Goal: Information Seeking & Learning: Learn about a topic

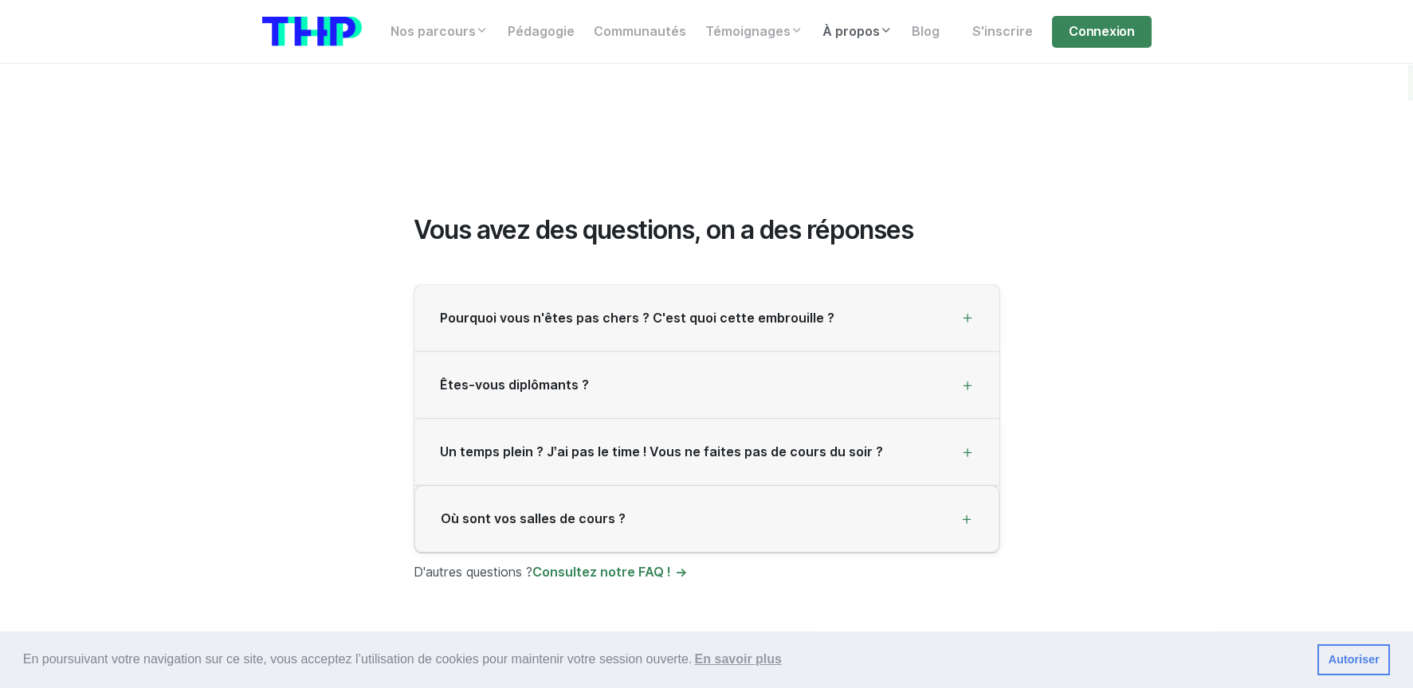
scroll to position [4268, 0]
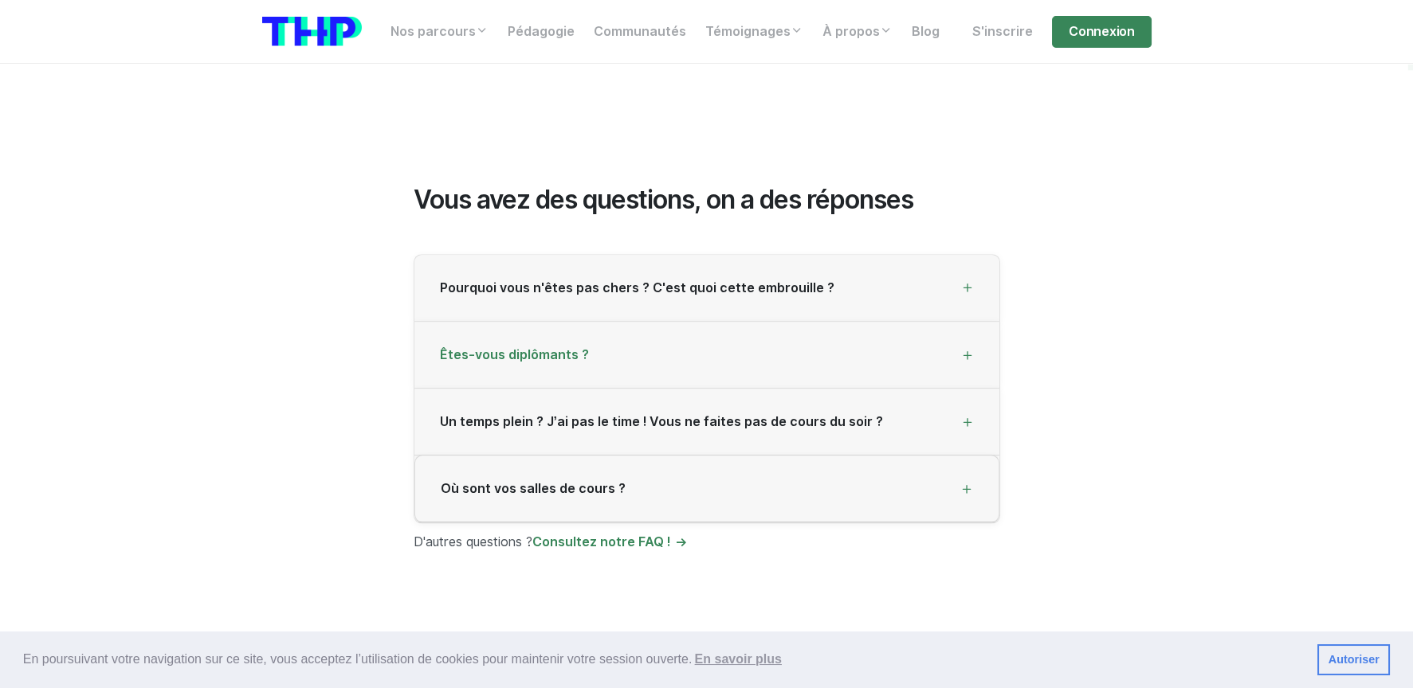
click at [504, 347] on span "Êtes-vous diplômants ?" at bounding box center [514, 354] width 149 height 15
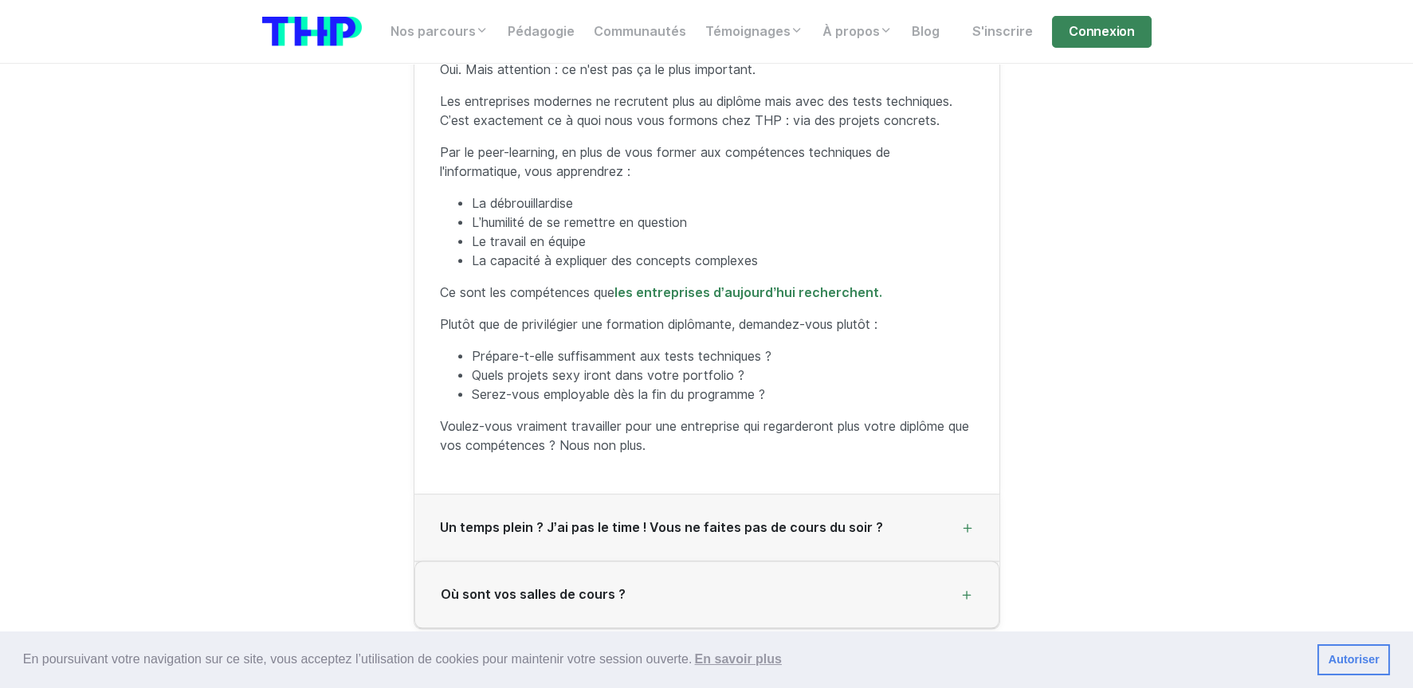
scroll to position [4666, 0]
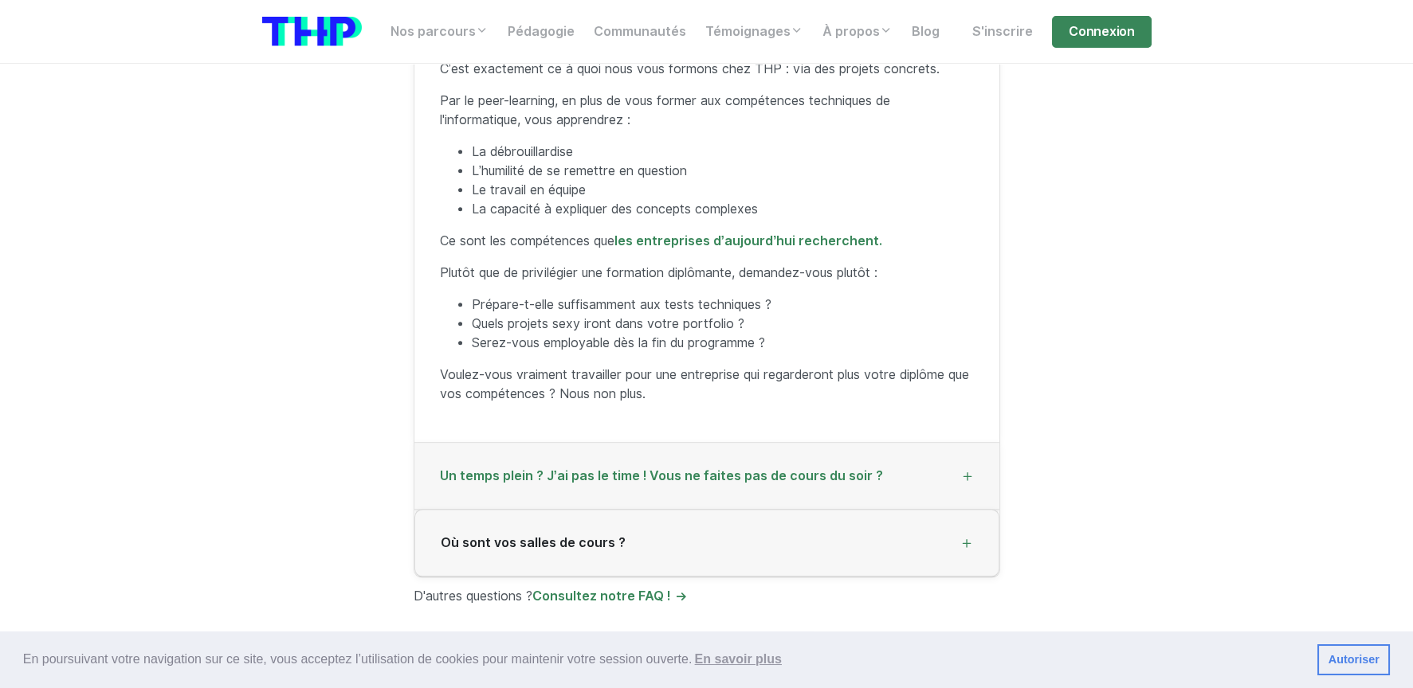
click at [461, 468] on span "Un temps plein ? J’ai pas le time ! Vous ne faites pas de cours du soir ?" at bounding box center [661, 475] width 443 height 15
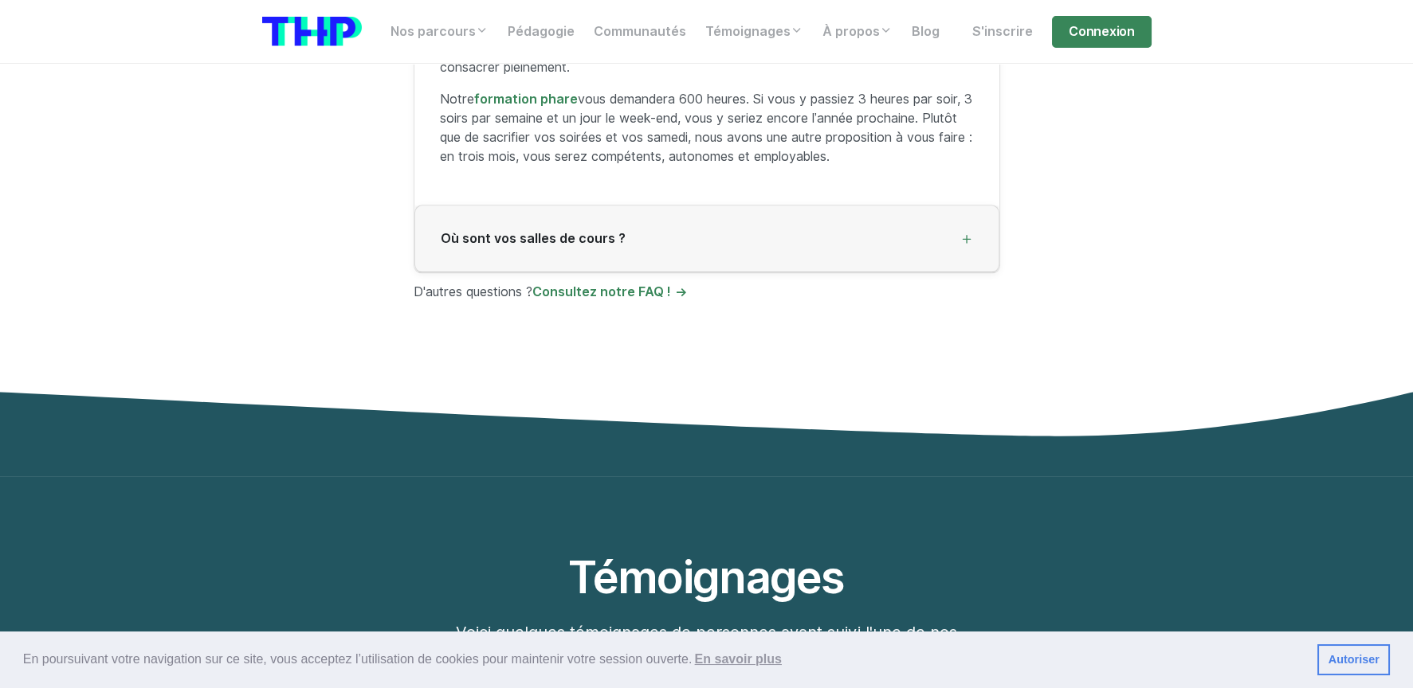
scroll to position [4746, 0]
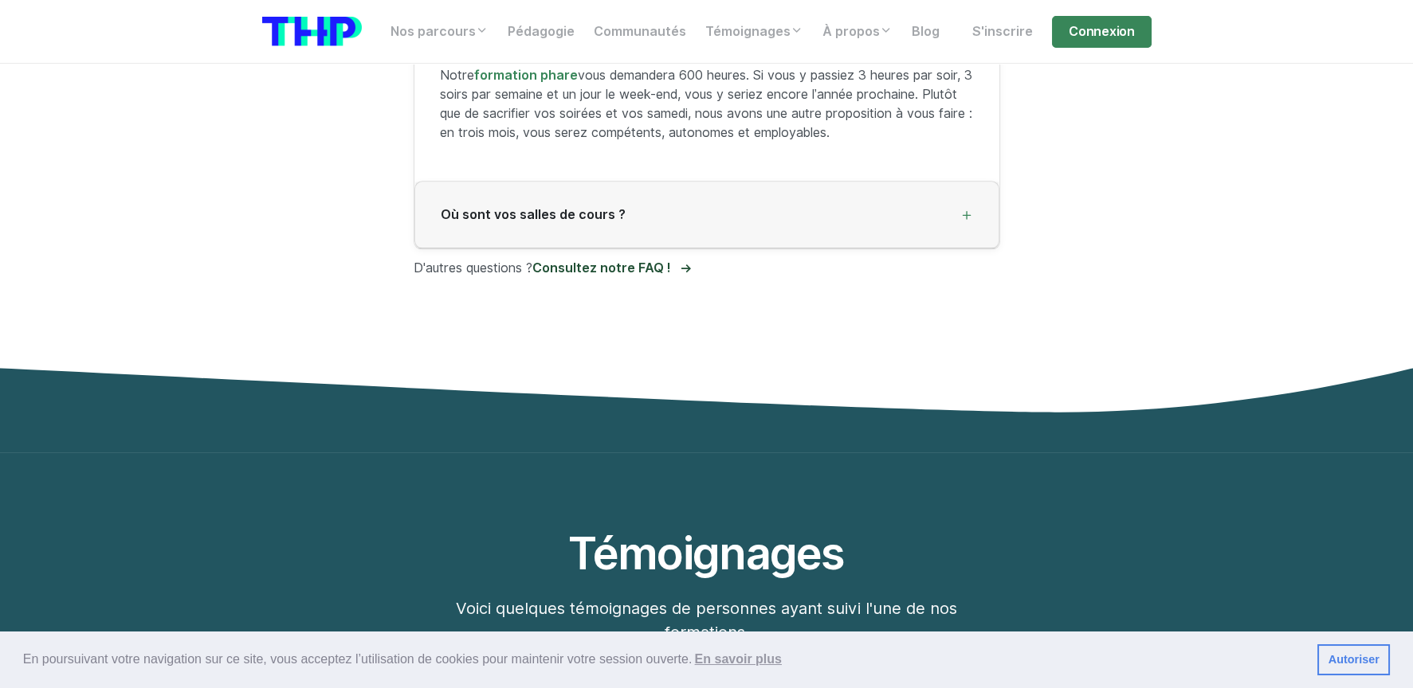
click at [655, 261] on link "Consultez notre FAQ !" at bounding box center [609, 268] width 155 height 15
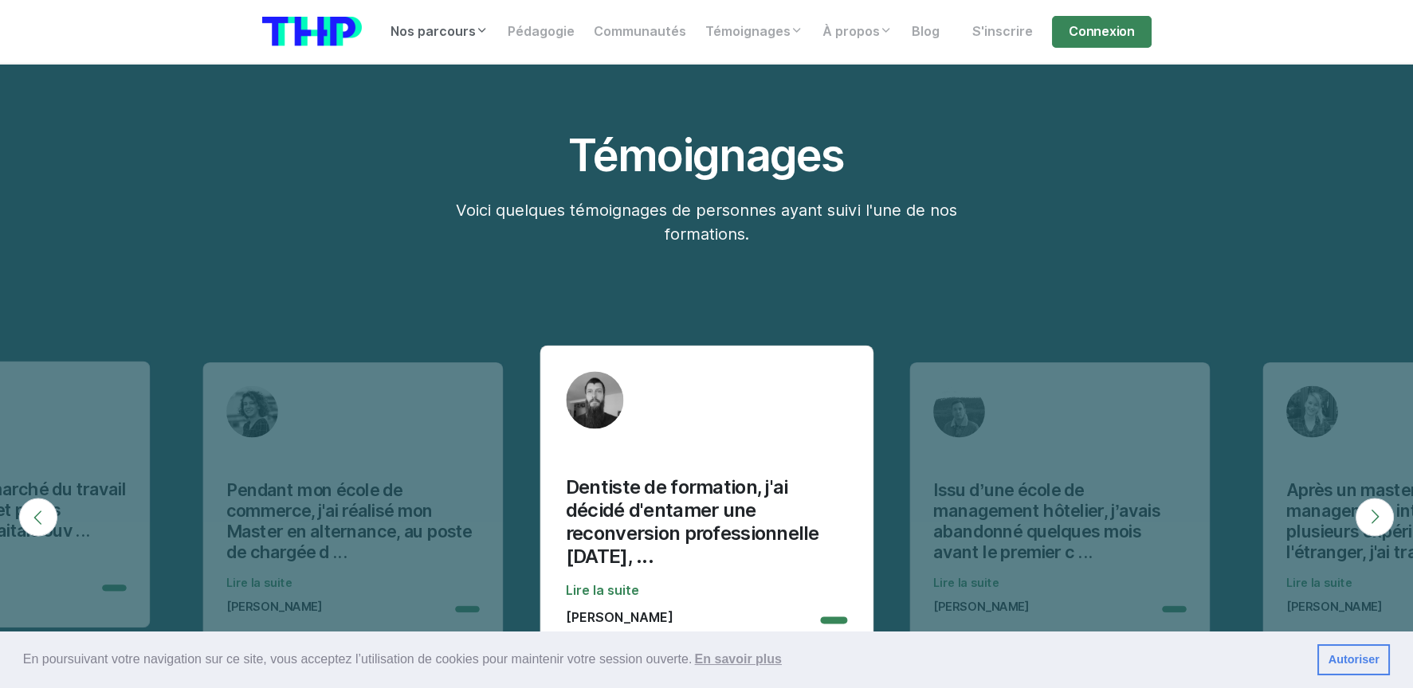
scroll to position [5224, 0]
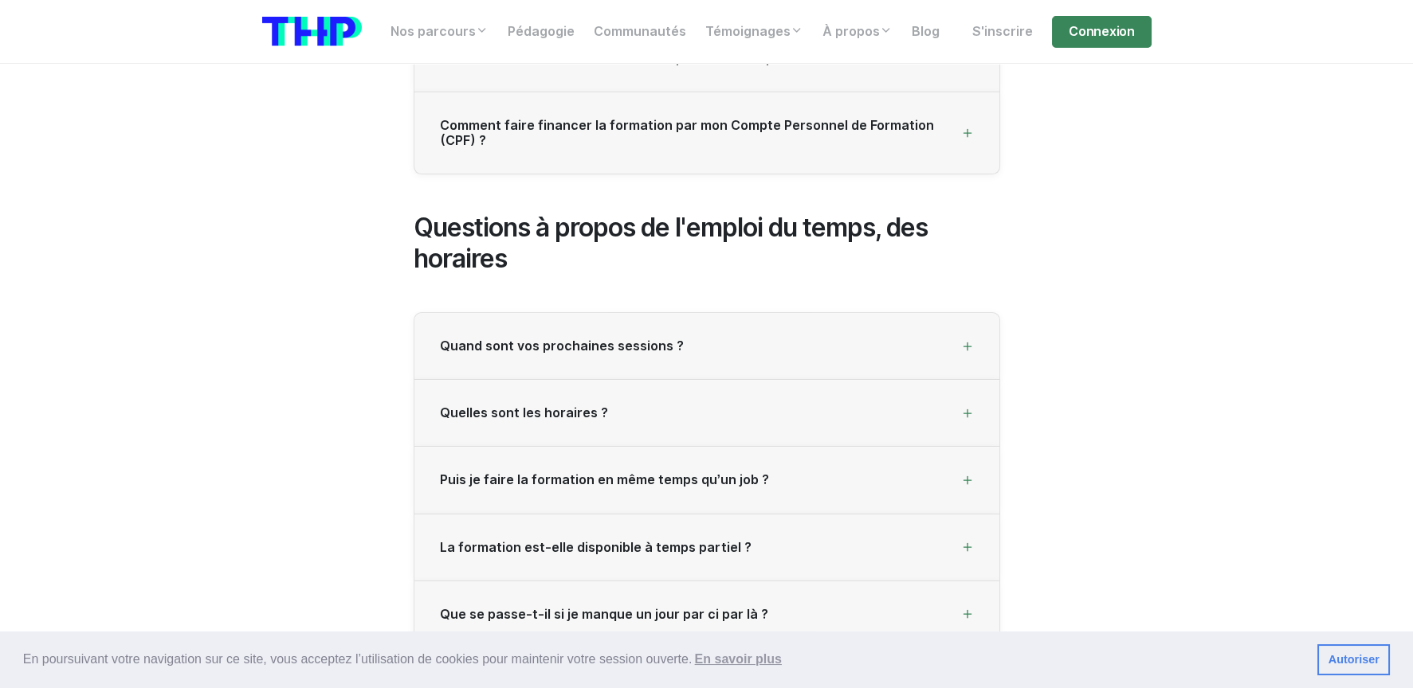
scroll to position [956, 0]
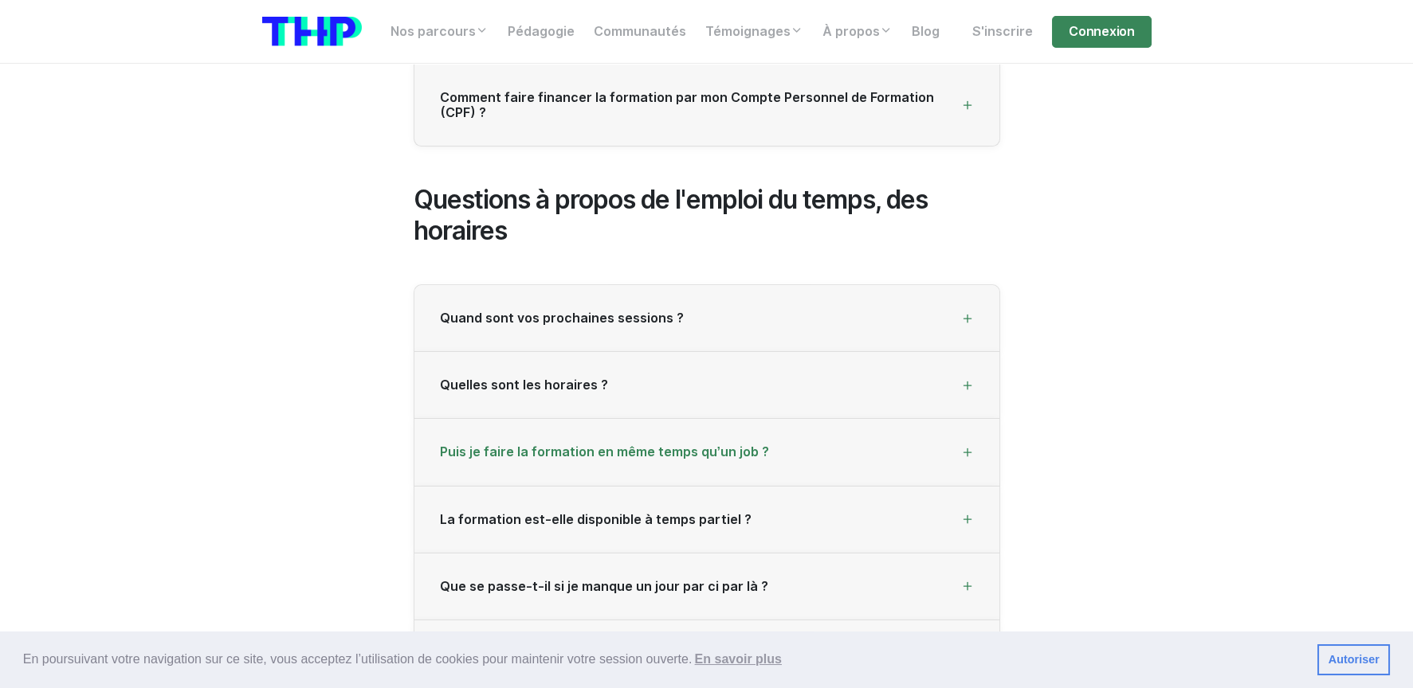
click at [507, 452] on span "Puis je faire la formation en même temps qu’un job ?" at bounding box center [604, 452] width 329 height 15
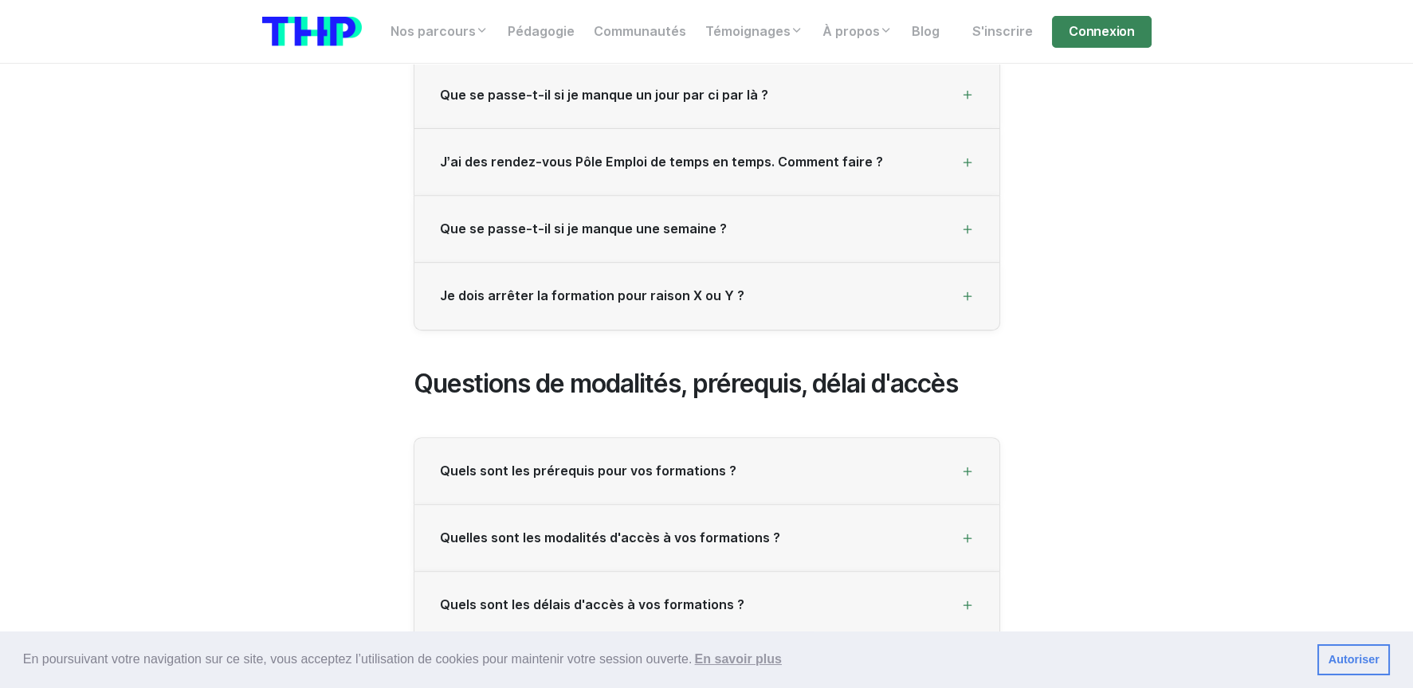
scroll to position [1593, 0]
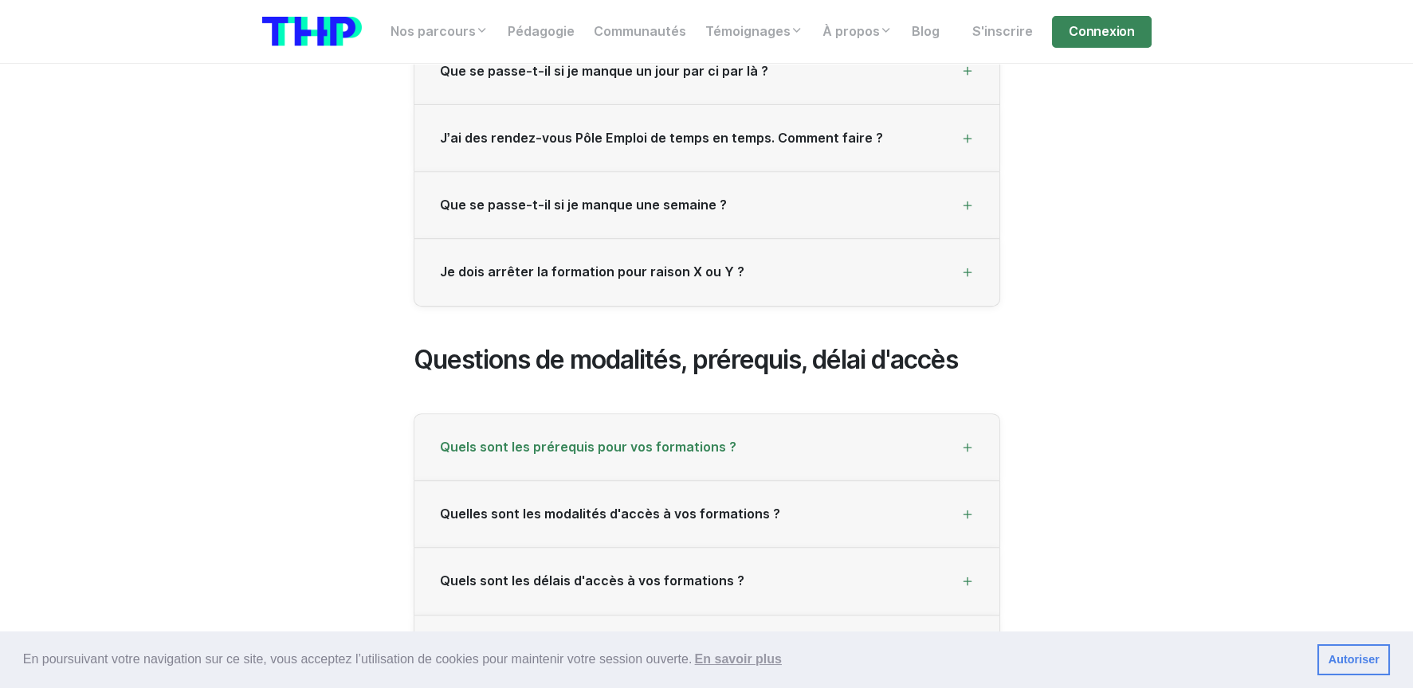
click at [478, 443] on span "Quels sont les prérequis pour vos formations ?" at bounding box center [588, 447] width 296 height 15
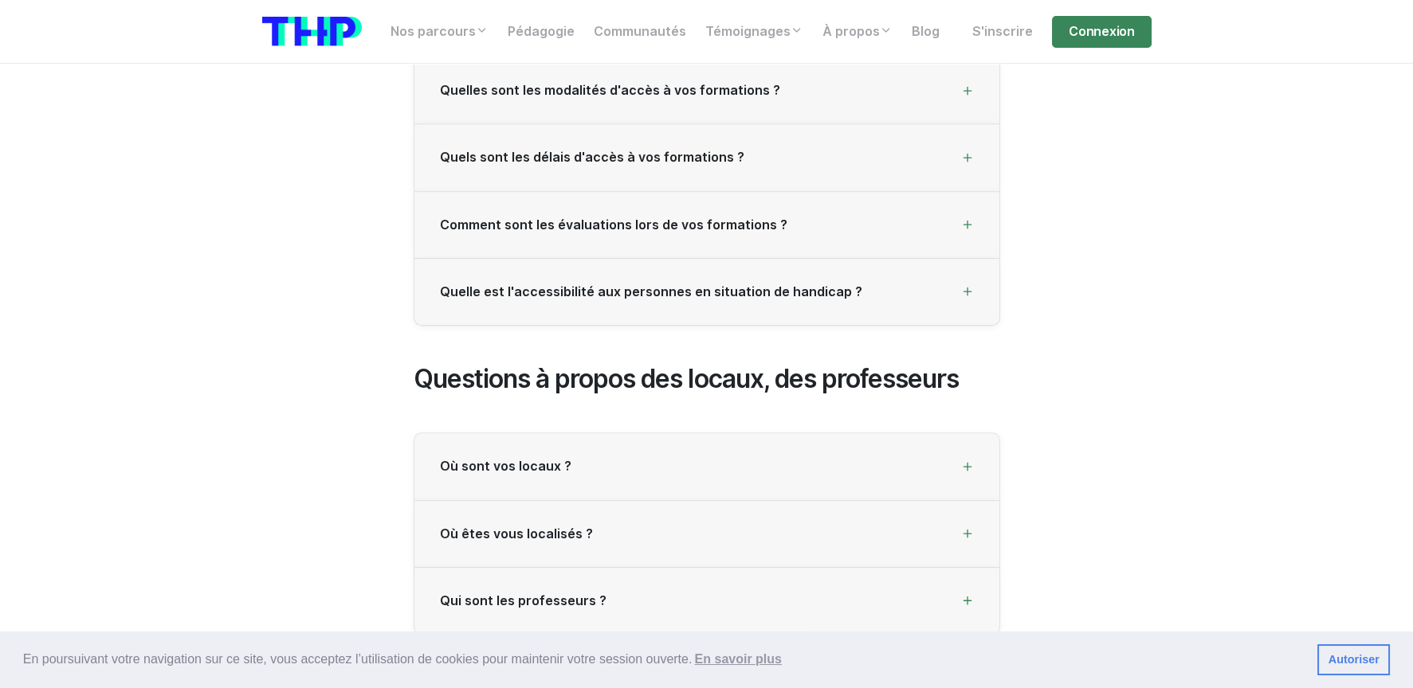
scroll to position [2310, 0]
click at [455, 465] on span "Où sont vos locaux ?" at bounding box center [505, 466] width 131 height 15
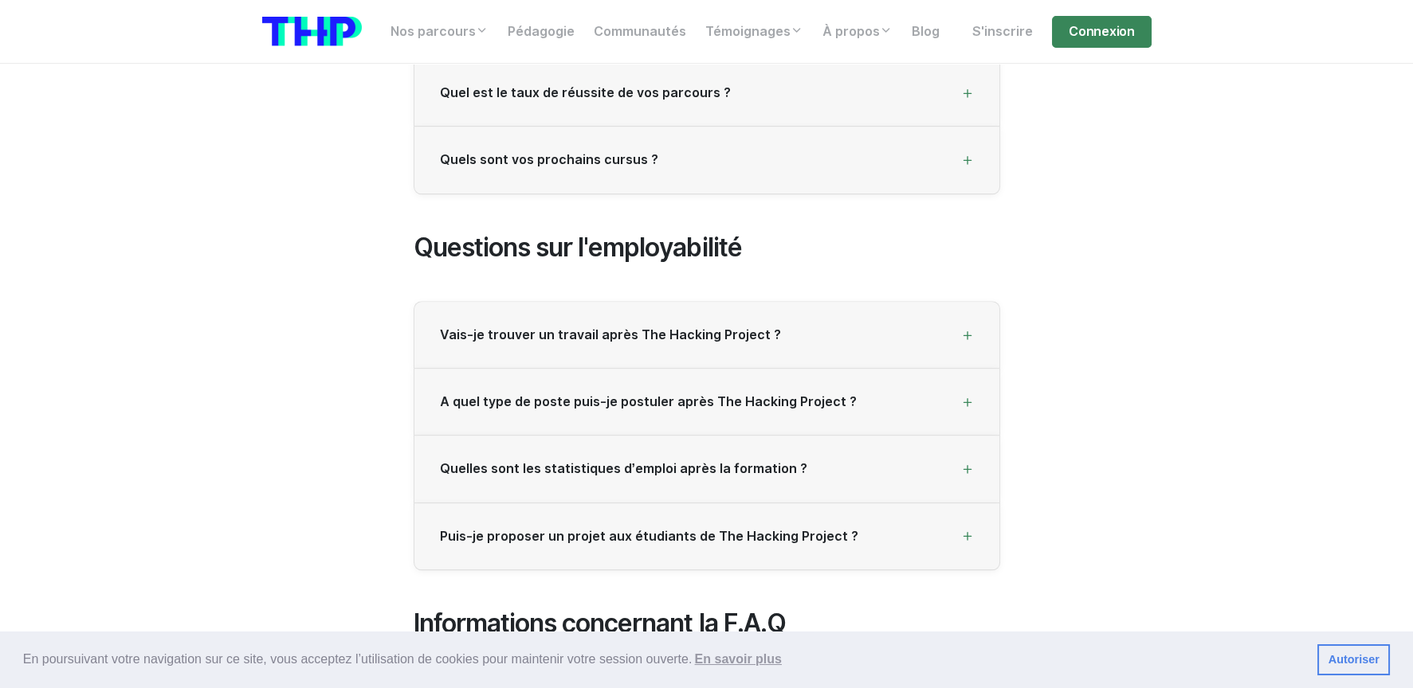
scroll to position [4222, 0]
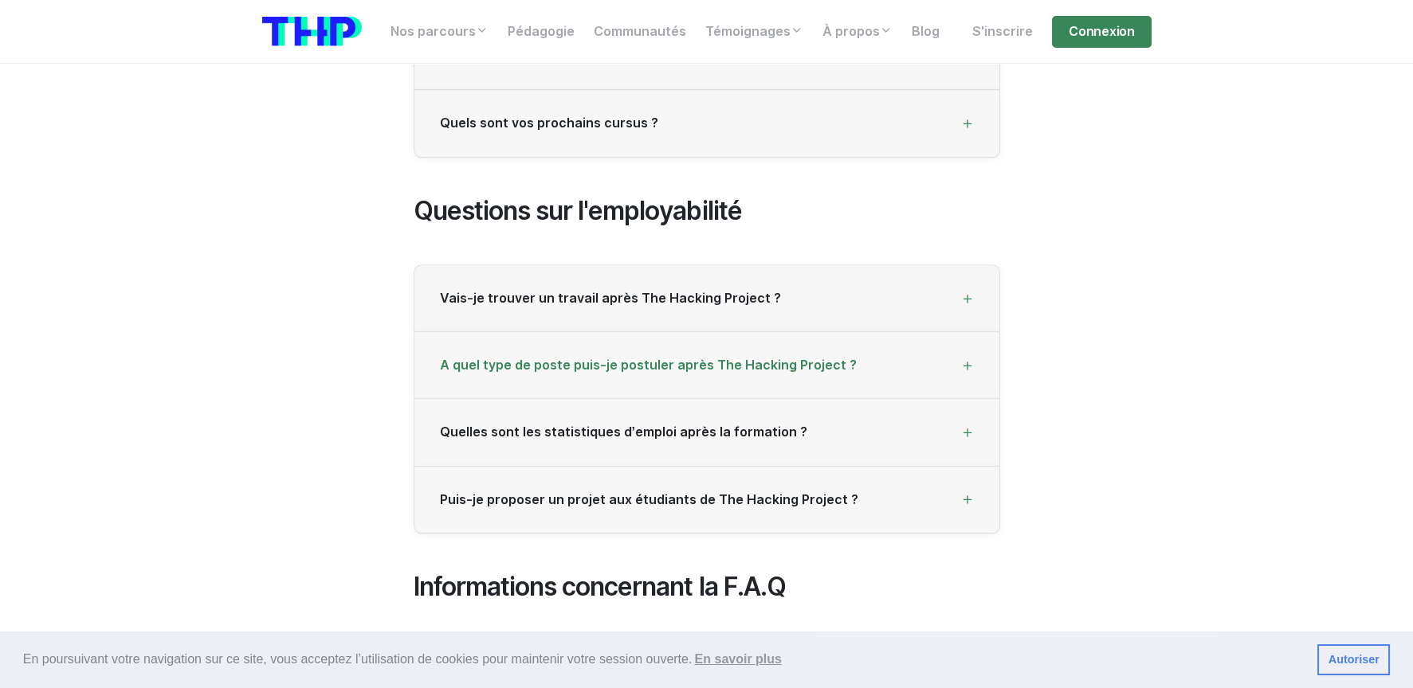
click at [508, 358] on span "A quel type de poste puis-je postuler après The Hacking Project ?" at bounding box center [648, 365] width 417 height 15
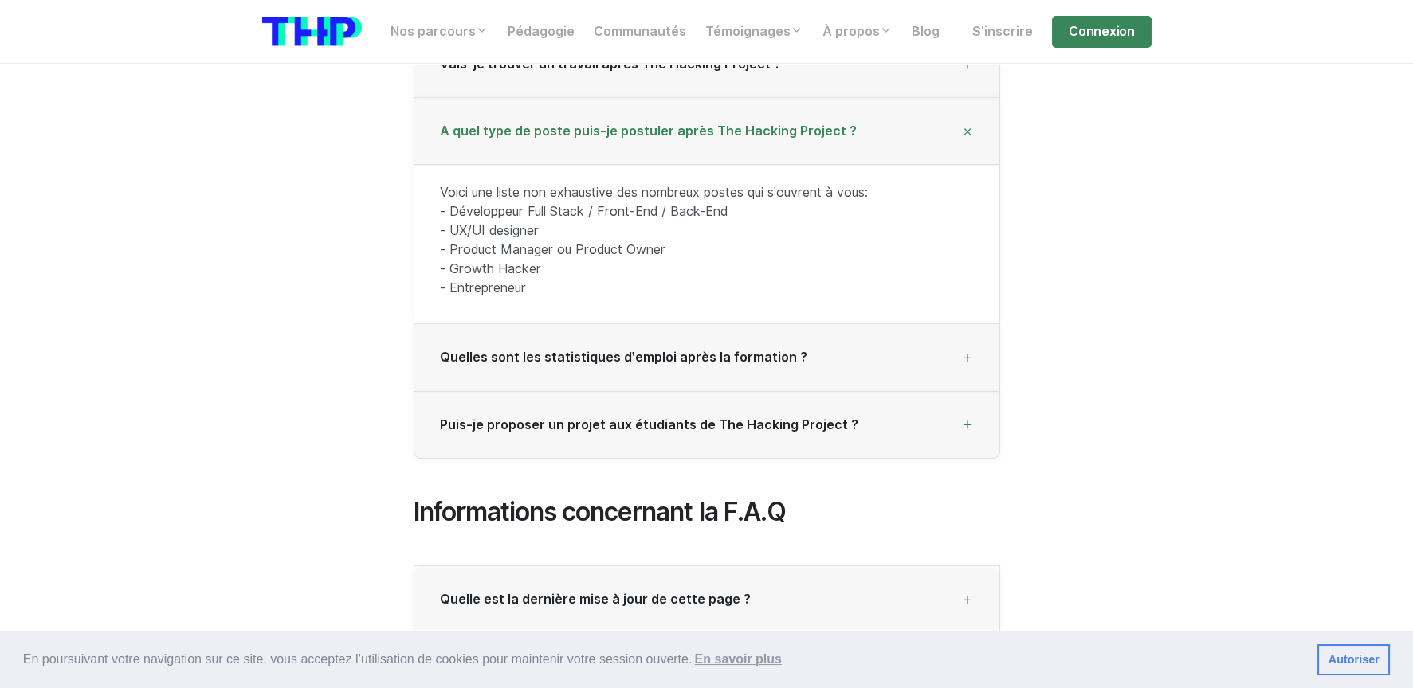
scroll to position [4461, 0]
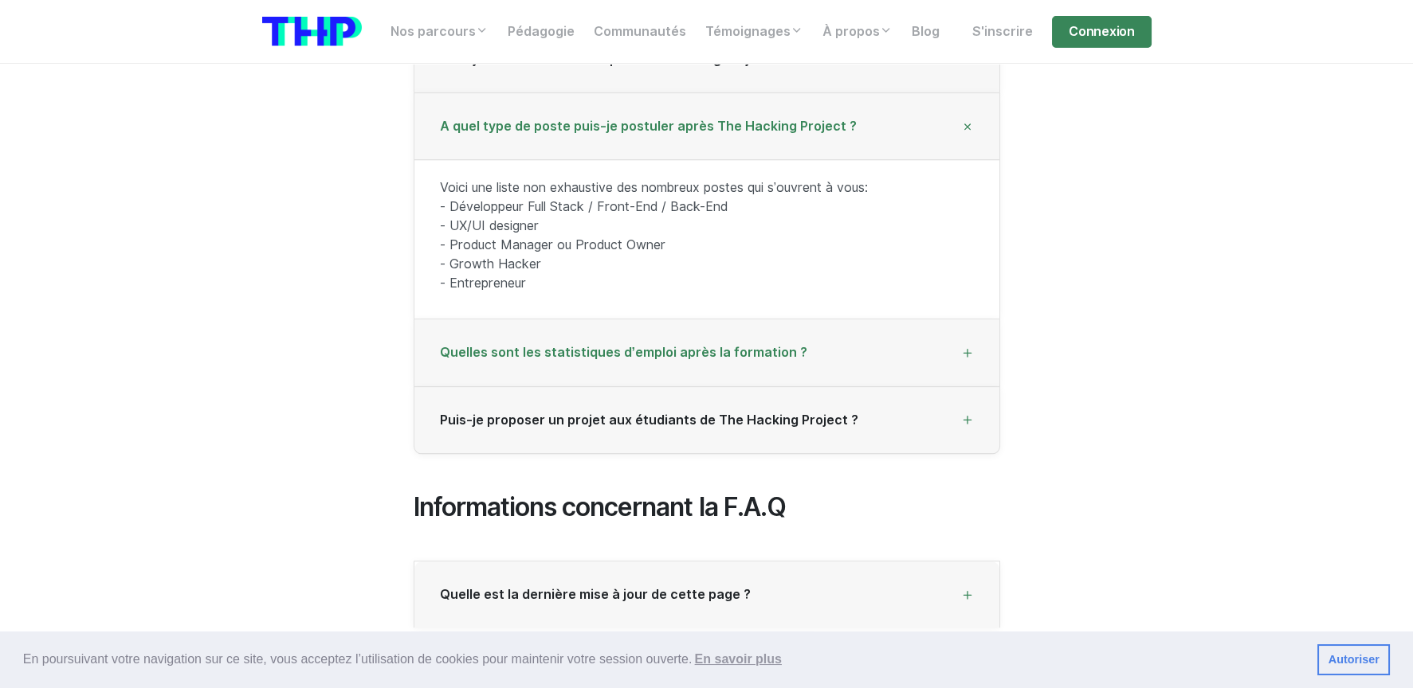
click at [501, 345] on span "Quelles sont les statistiques d’emploi après la formation ?" at bounding box center [623, 352] width 367 height 15
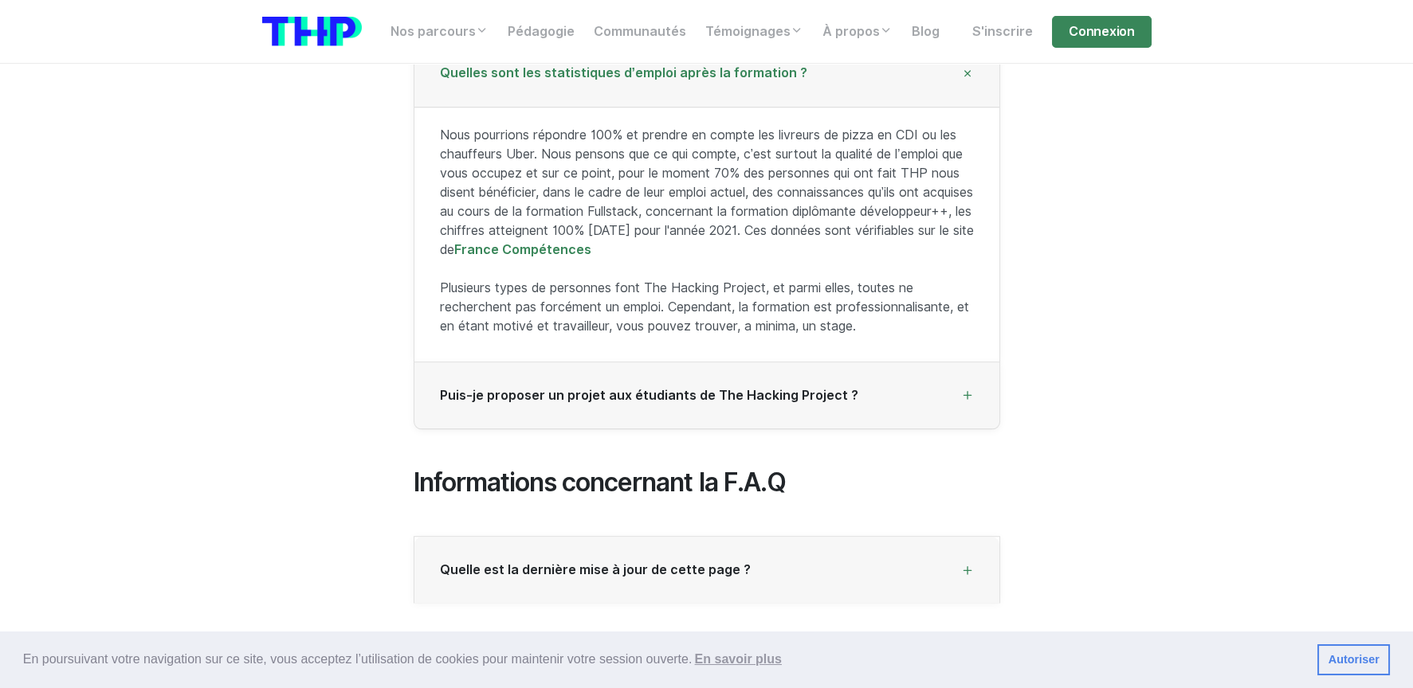
scroll to position [4620, 0]
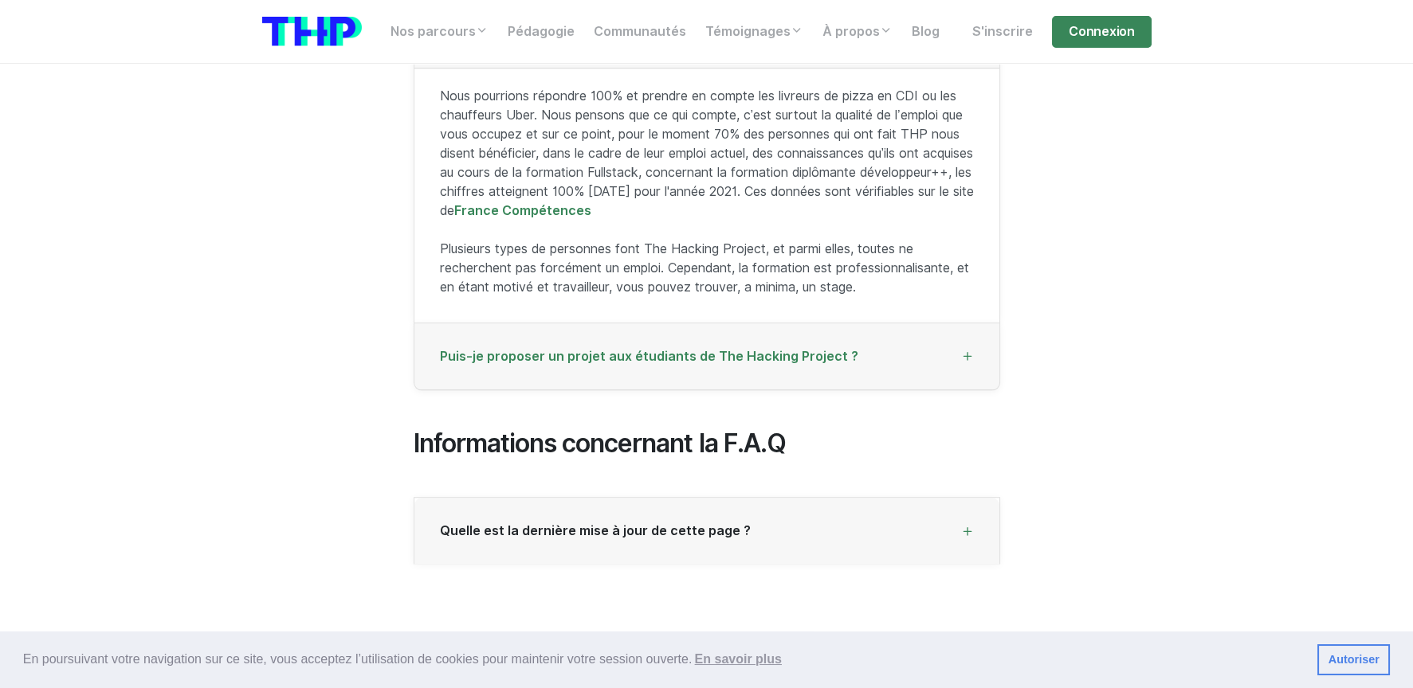
click at [481, 349] on span "Puis-je proposer un projet aux étudiants de The Hacking Project ?" at bounding box center [649, 356] width 418 height 15
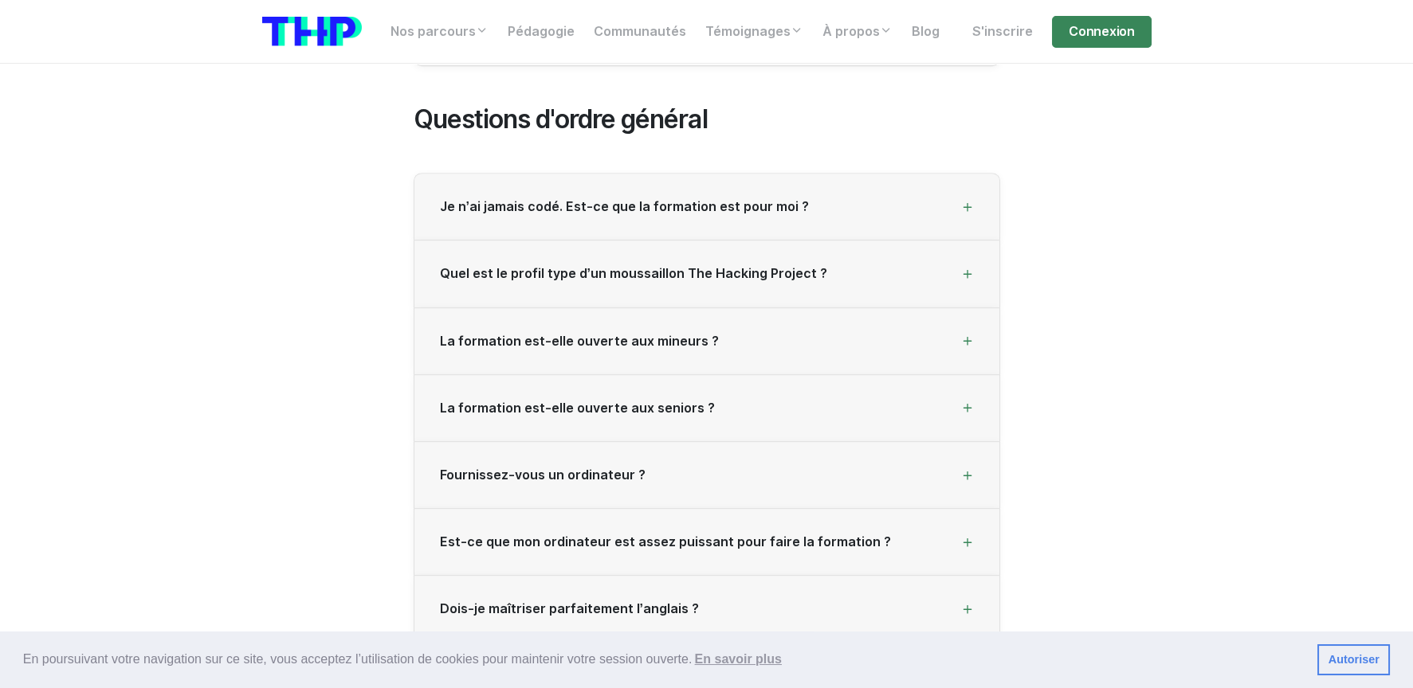
scroll to position [3105, 0]
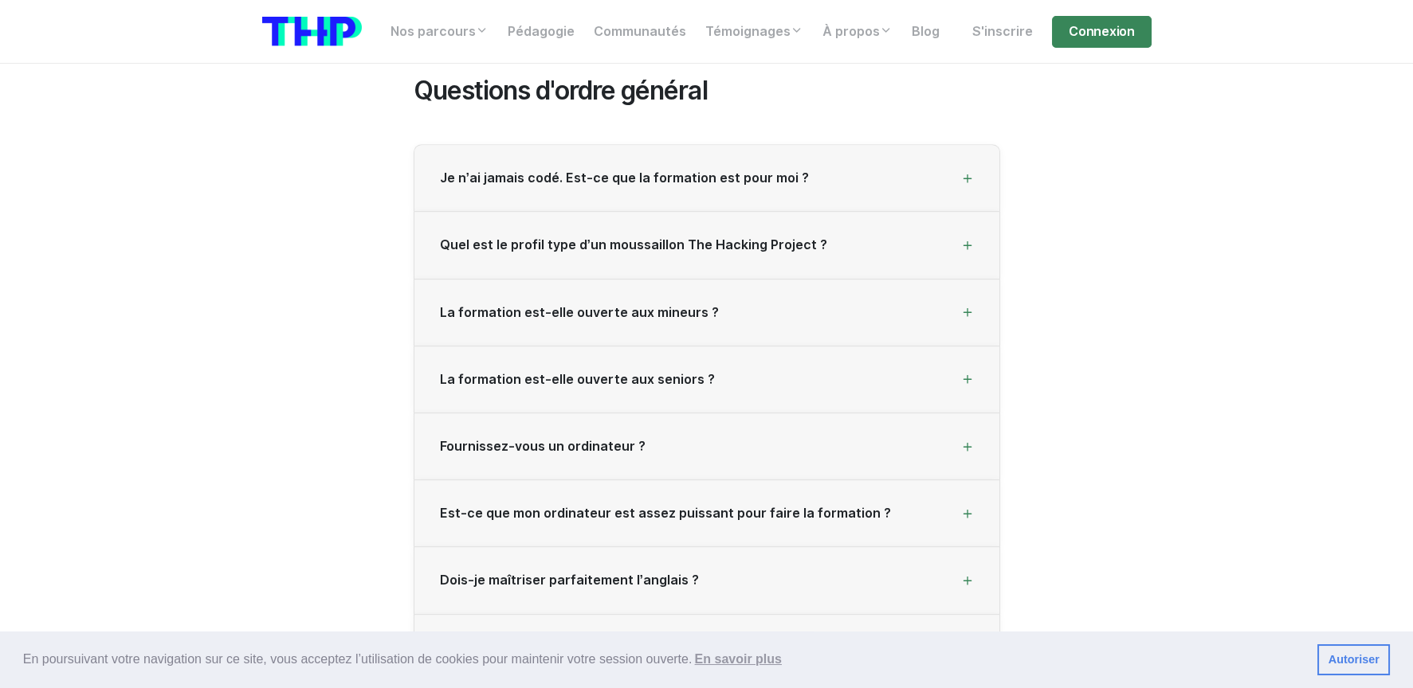
click at [570, 657] on span "En poursuivant votre navigation sur ce site, vous acceptez l’utilisation de coo…" at bounding box center [663, 660] width 1281 height 24
